Goal: Browse casually

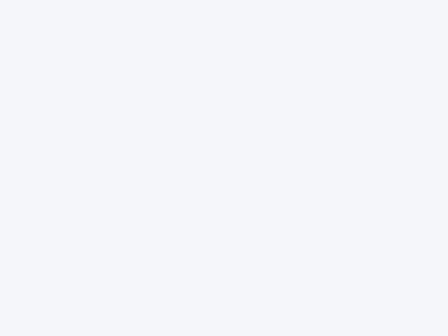
click at [224, 168] on div at bounding box center [224, 168] width 448 height 336
